Goal: Find specific page/section: Find specific page/section

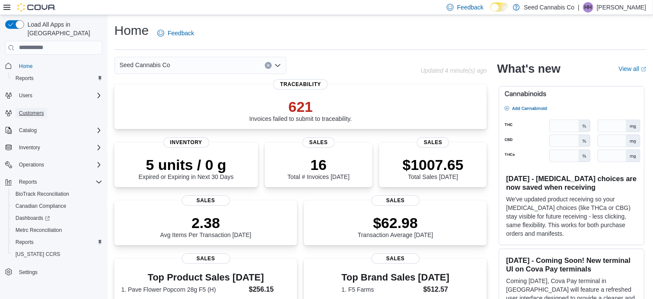
click at [34, 110] on span "Customers" at bounding box center [31, 113] width 25 height 7
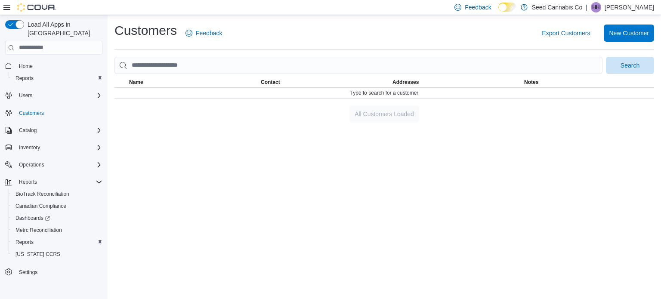
click at [423, 184] on div "Customers Feedback Export Customers New Customer Search This table contains 0 r…" at bounding box center [384, 157] width 553 height 284
